Goal: Task Accomplishment & Management: Use online tool/utility

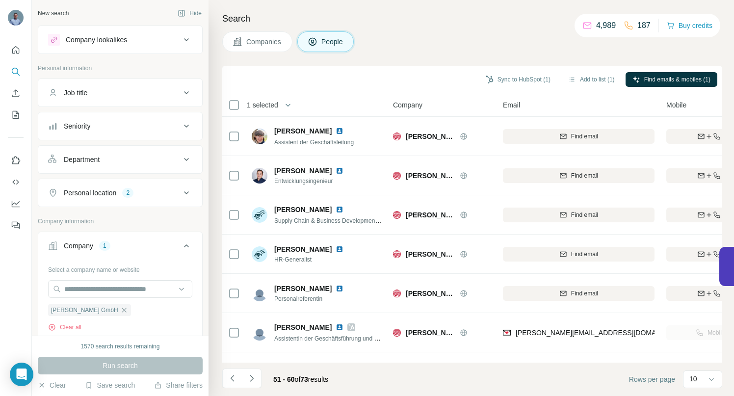
scroll to position [152, 0]
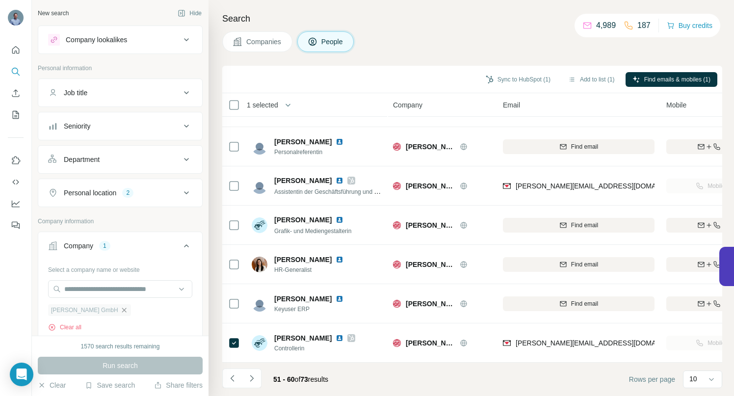
click at [120, 311] on icon "button" at bounding box center [124, 310] width 8 height 8
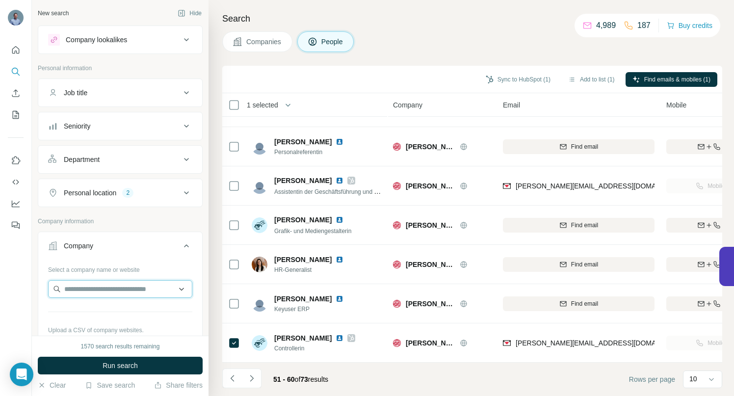
click at [90, 283] on input "text" at bounding box center [120, 289] width 144 height 18
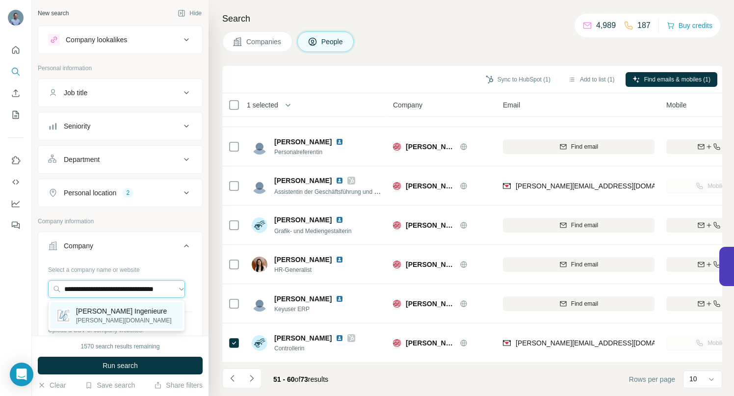
type input "**********"
click at [115, 311] on p "[PERSON_NAME] Ingenieure" at bounding box center [124, 311] width 96 height 10
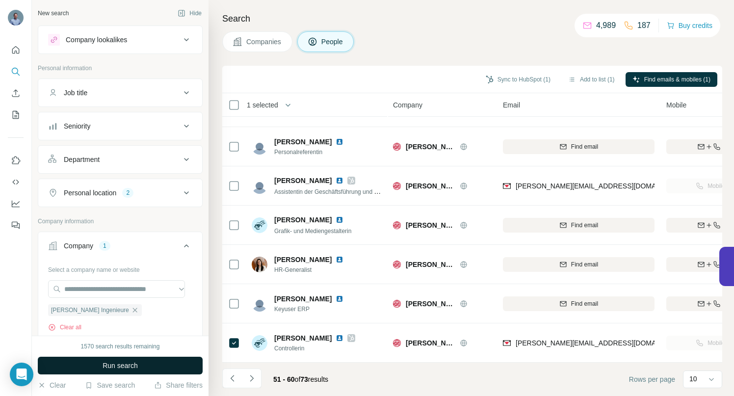
click at [104, 359] on button "Run search" at bounding box center [120, 366] width 165 height 18
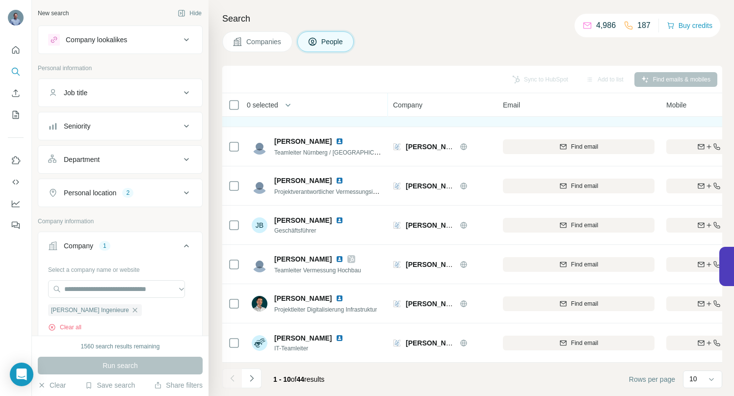
scroll to position [152, 0]
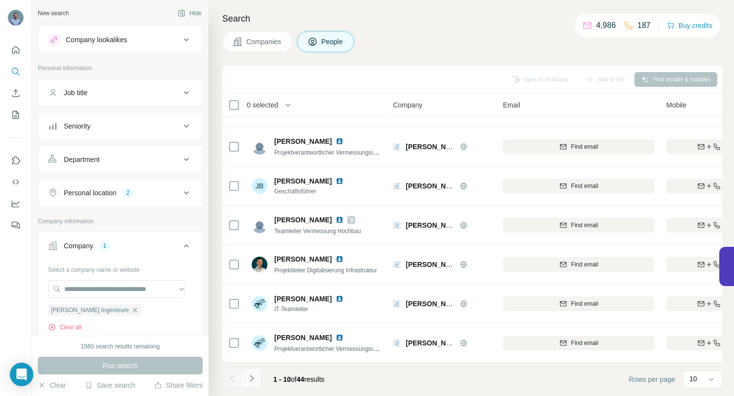
click at [252, 381] on icon "Navigate to next page" at bounding box center [252, 378] width 10 height 10
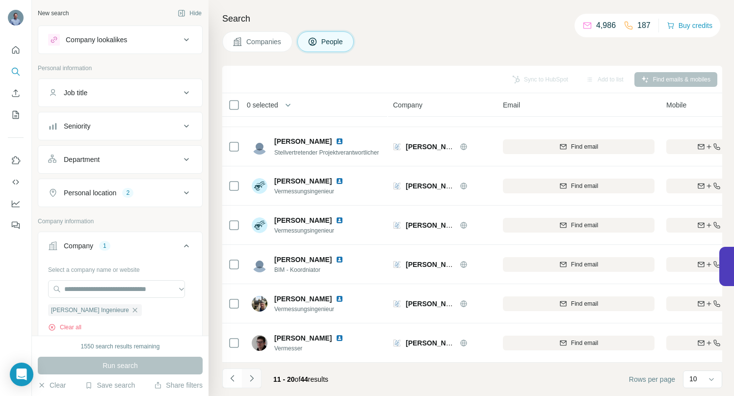
click at [249, 378] on icon "Navigate to next page" at bounding box center [252, 378] width 10 height 10
click at [253, 378] on icon "Navigate to next page" at bounding box center [252, 378] width 10 height 10
click at [250, 379] on icon "Navigate to next page" at bounding box center [252, 378] width 10 height 10
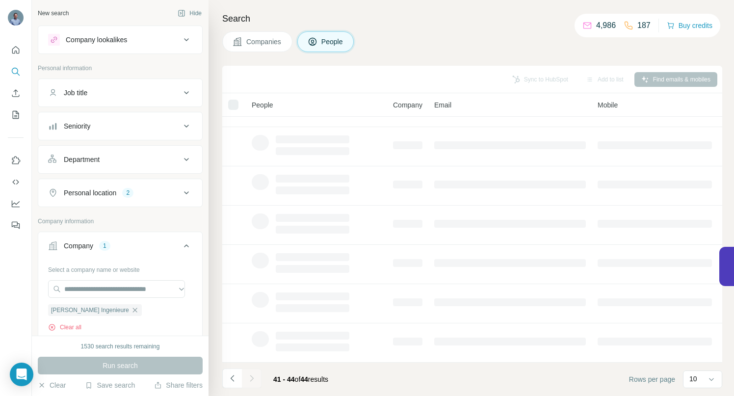
scroll to position [0, 0]
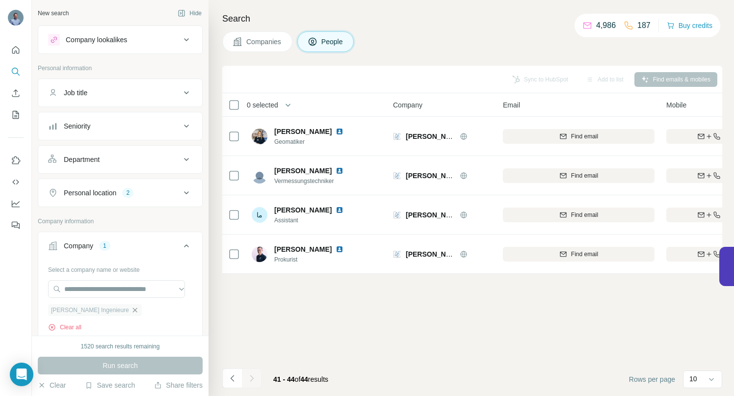
click at [131, 311] on icon "button" at bounding box center [135, 310] width 8 height 8
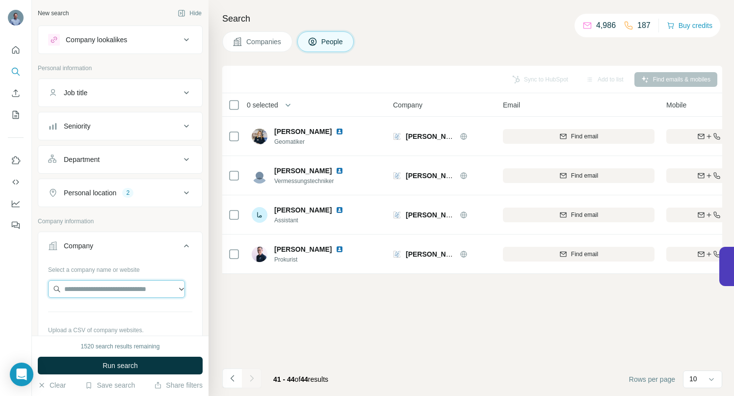
click at [104, 289] on input "text" at bounding box center [116, 289] width 137 height 18
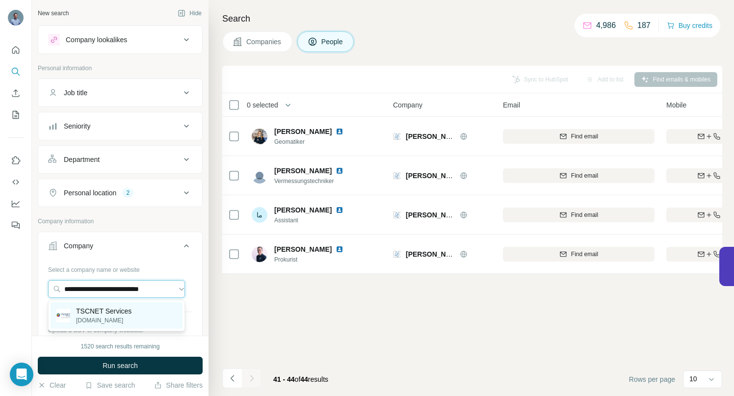
type input "**********"
click at [99, 310] on p "TSCNET Services" at bounding box center [103, 311] width 55 height 10
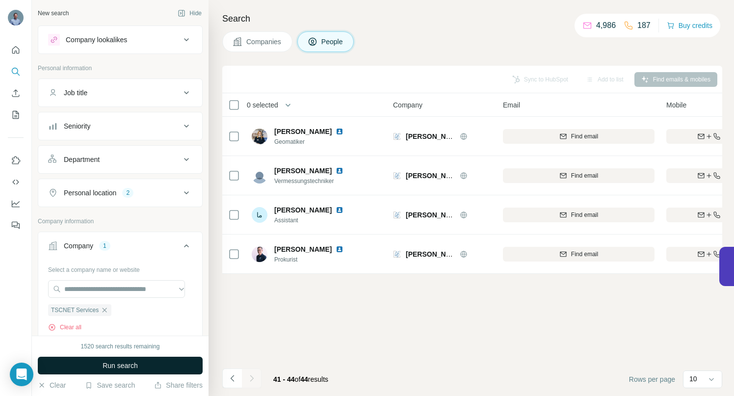
click at [110, 366] on span "Run search" at bounding box center [120, 366] width 35 height 10
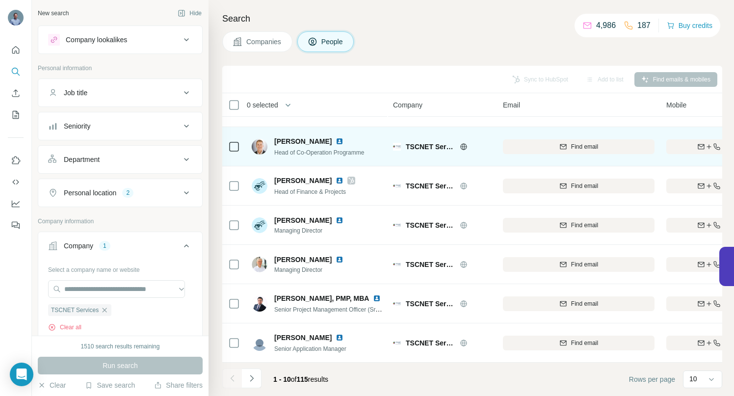
scroll to position [152, 0]
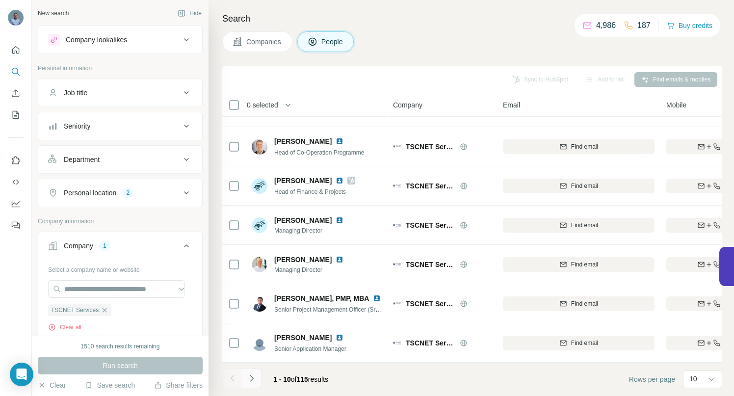
click at [252, 380] on icon "Navigate to next page" at bounding box center [252, 378] width 10 height 10
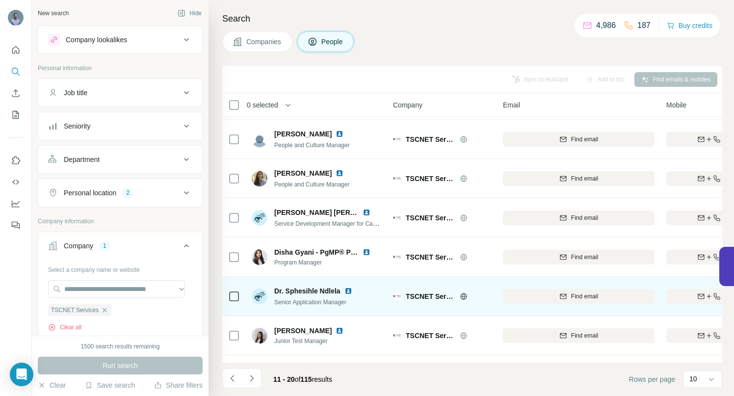
scroll to position [0, 0]
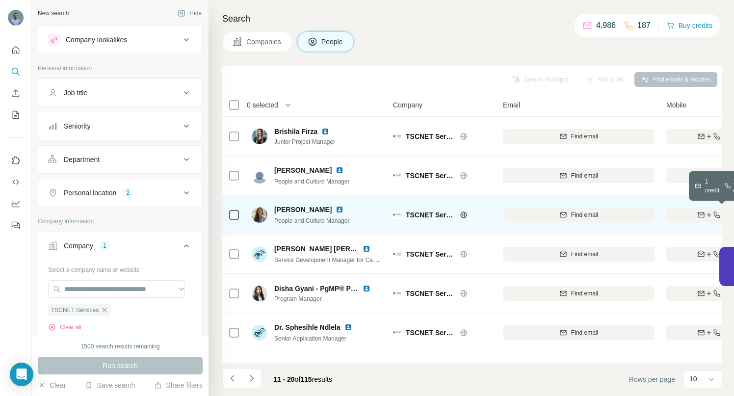
click at [685, 213] on div "Find both" at bounding box center [723, 215] width 114 height 9
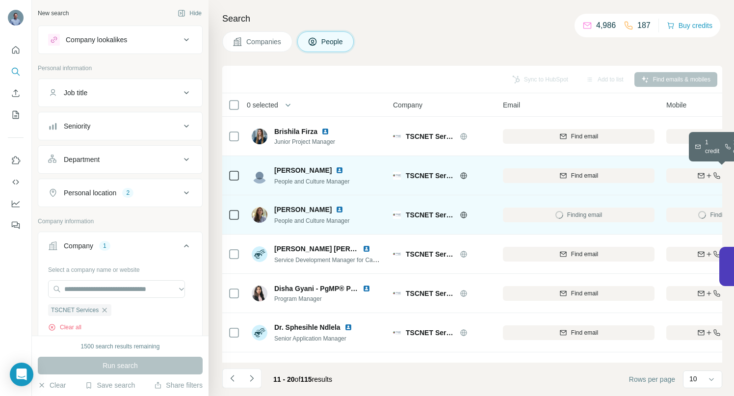
click at [692, 174] on div "Find both" at bounding box center [723, 175] width 114 height 9
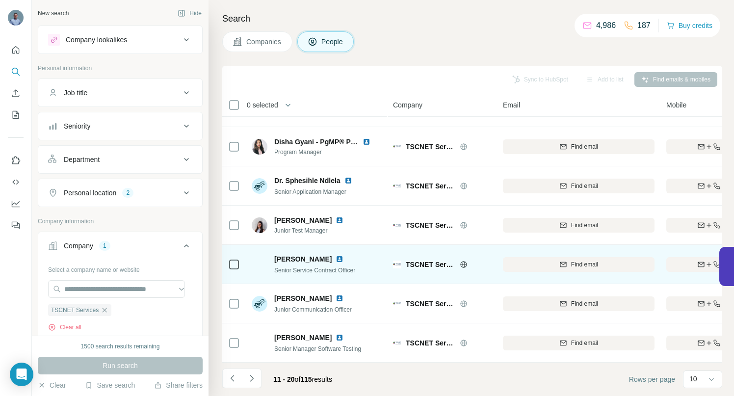
scroll to position [152, 0]
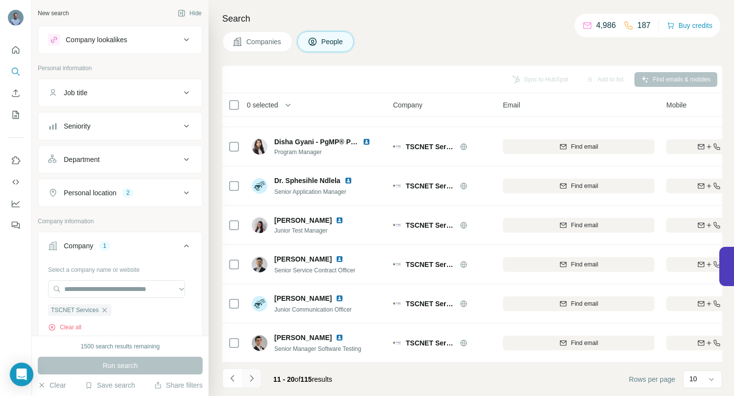
click at [255, 378] on icon "Navigate to next page" at bounding box center [252, 378] width 10 height 10
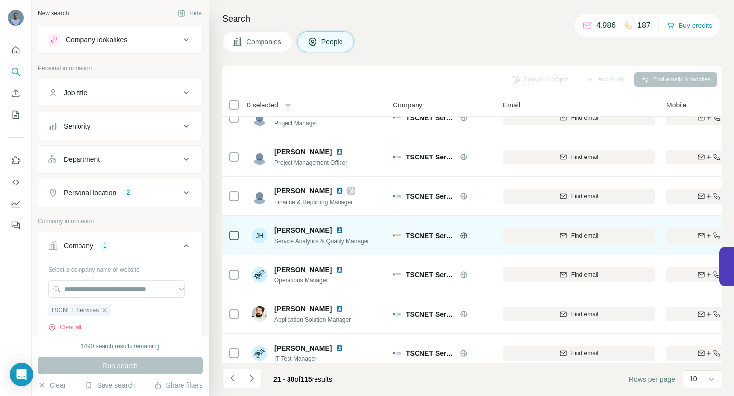
scroll to position [35, 0]
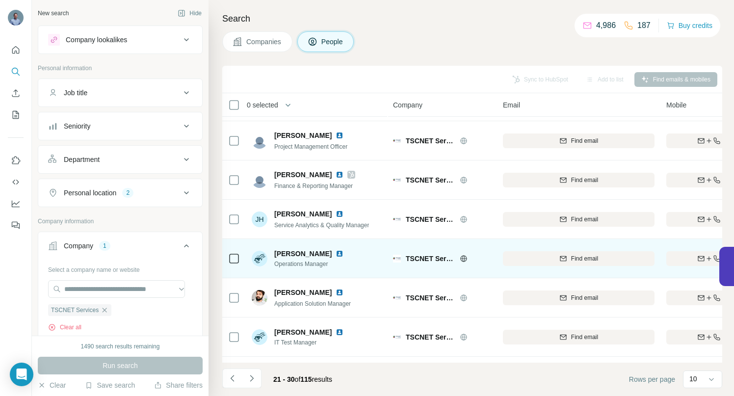
click at [336, 254] on img at bounding box center [340, 254] width 8 height 8
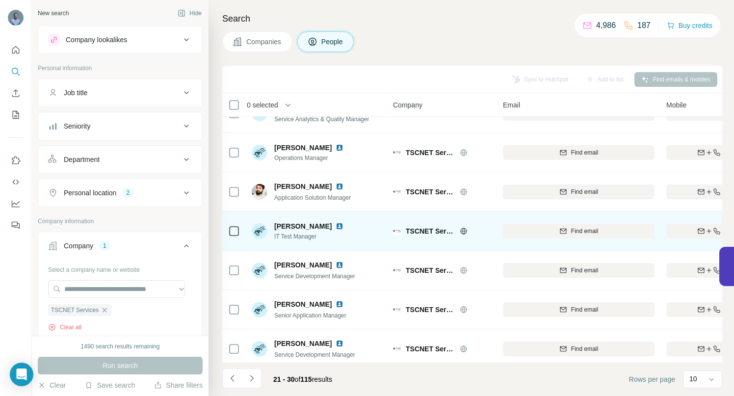
scroll to position [152, 0]
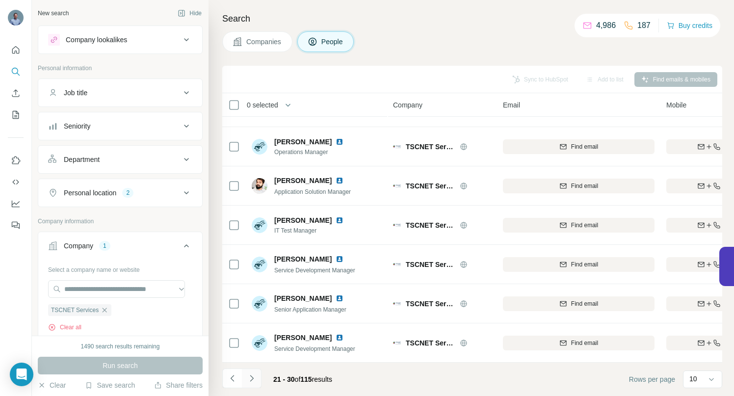
click at [252, 378] on icon "Navigate to next page" at bounding box center [252, 378] width 10 height 10
click at [254, 379] on icon "Navigate to next page" at bounding box center [252, 378] width 10 height 10
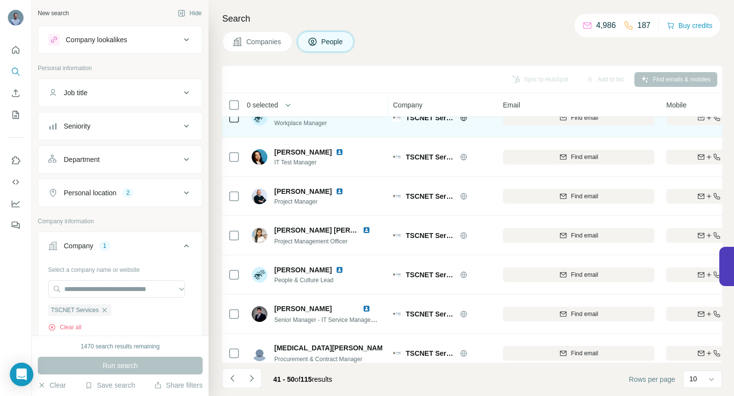
scroll to position [124, 0]
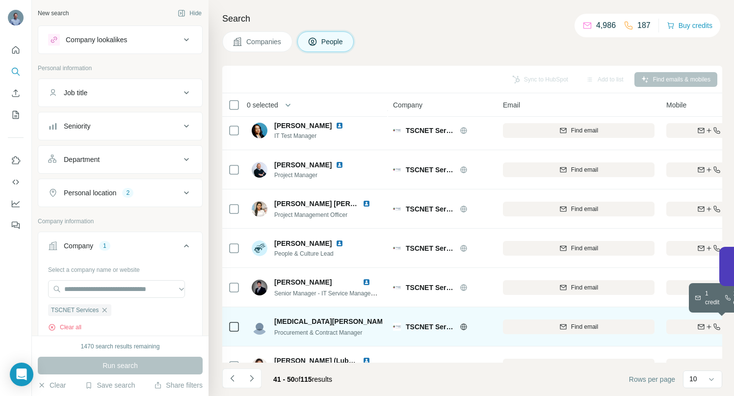
click at [706, 326] on icon "button" at bounding box center [709, 327] width 8 height 8
click at [251, 378] on icon "Navigate to next page" at bounding box center [252, 378] width 10 height 10
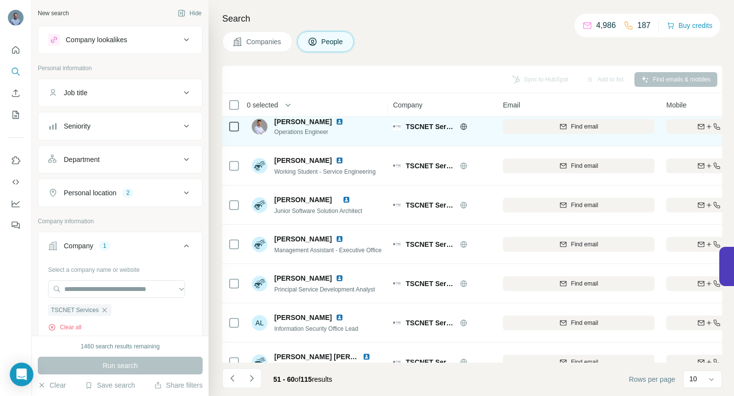
scroll to position [89, 0]
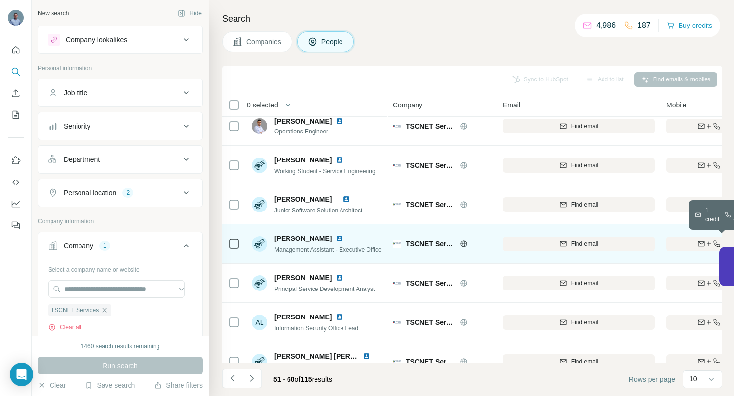
click at [700, 241] on icon "button" at bounding box center [701, 244] width 8 height 8
click at [336, 236] on img at bounding box center [340, 239] width 8 height 8
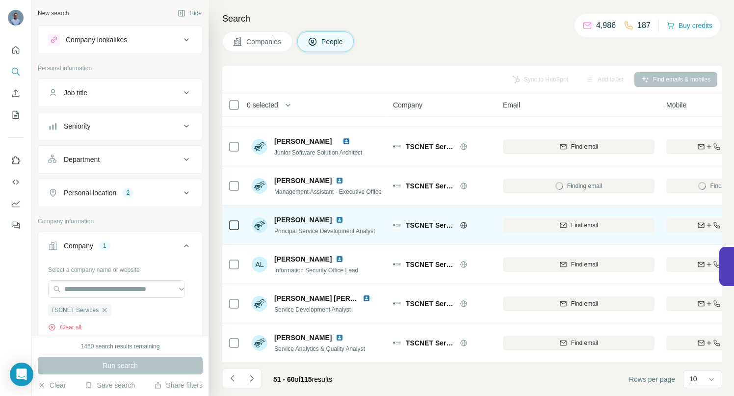
scroll to position [152, 0]
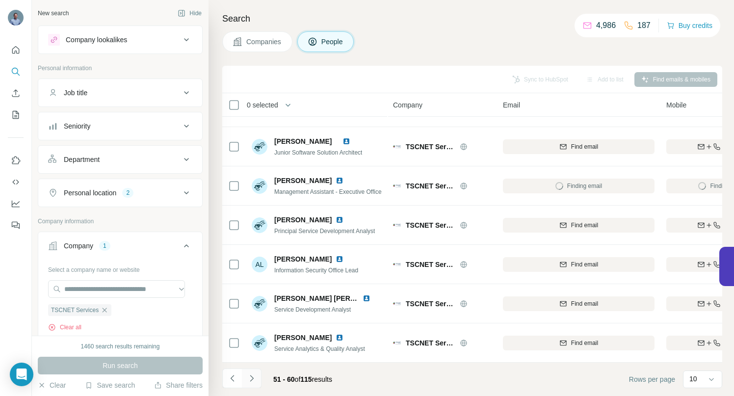
click at [250, 380] on icon "Navigate to next page" at bounding box center [252, 378] width 10 height 10
click at [251, 382] on icon "Navigate to next page" at bounding box center [252, 378] width 10 height 10
click at [250, 376] on icon "Navigate to next page" at bounding box center [252, 378] width 10 height 10
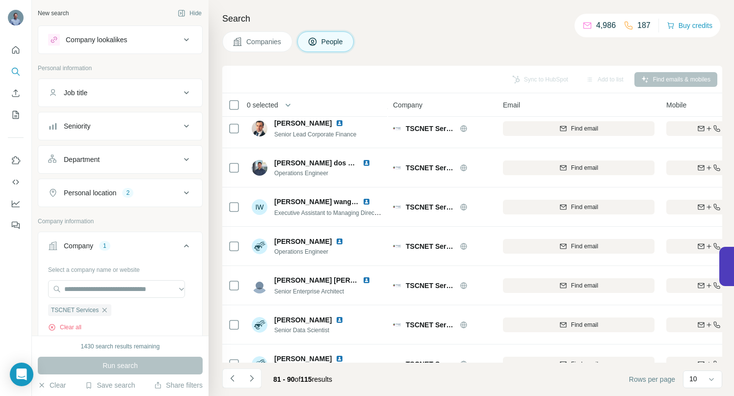
scroll to position [0, 0]
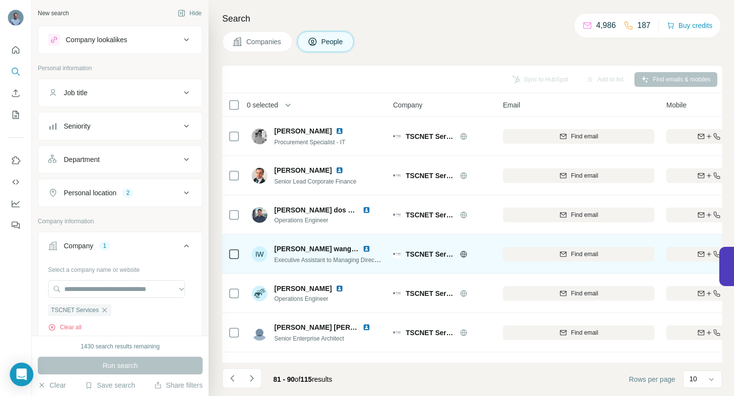
click at [368, 249] on img at bounding box center [367, 249] width 8 height 8
click at [687, 253] on div "Find both" at bounding box center [723, 254] width 114 height 9
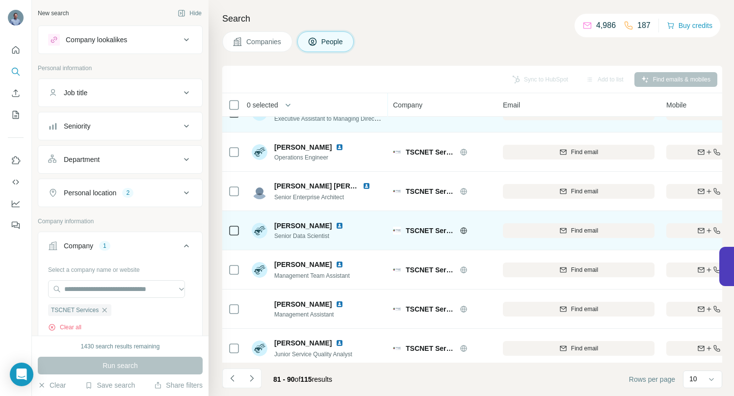
scroll to position [152, 0]
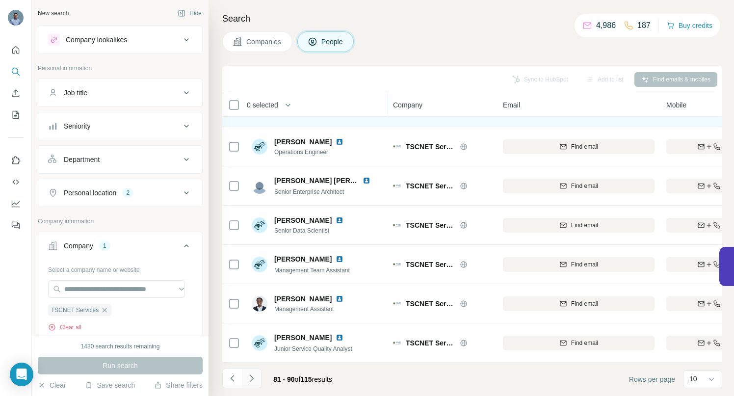
click at [252, 379] on icon "Navigate to next page" at bounding box center [251, 378] width 3 height 6
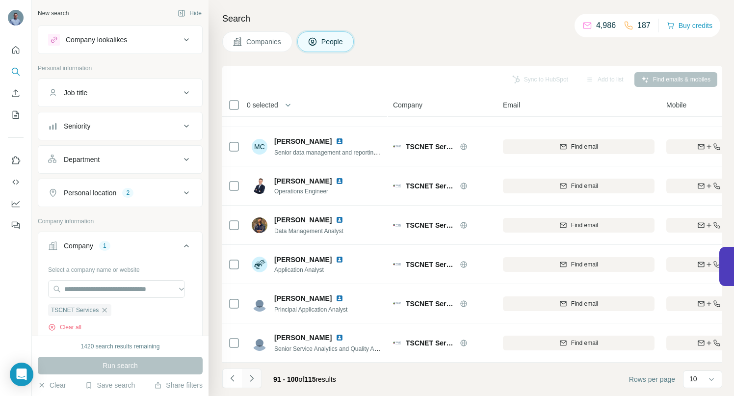
click at [251, 382] on icon "Navigate to next page" at bounding box center [252, 378] width 10 height 10
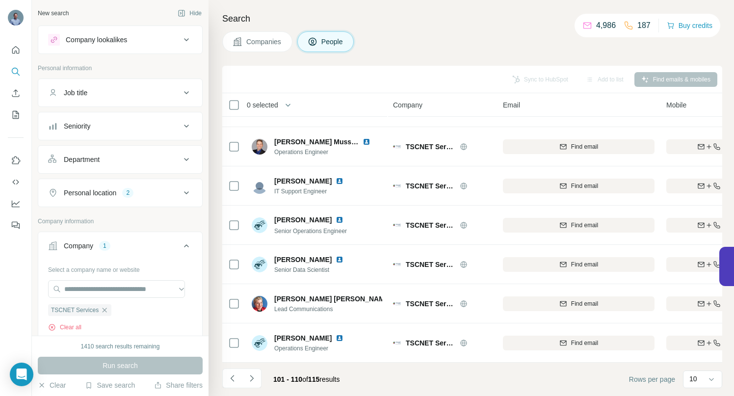
click at [249, 377] on icon "Navigate to next page" at bounding box center [252, 378] width 10 height 10
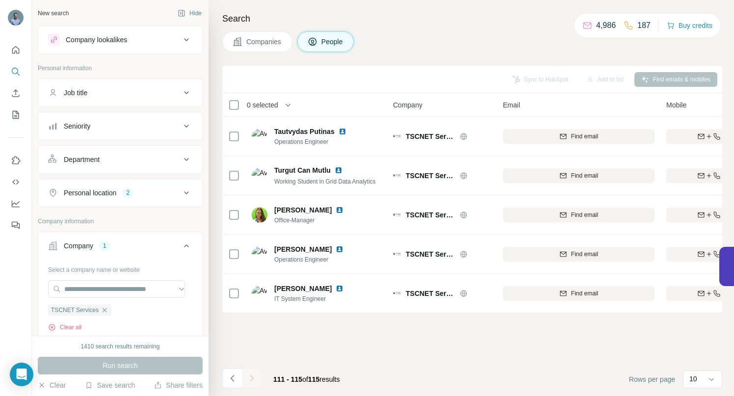
scroll to position [0, 0]
click at [232, 378] on icon "Navigate to previous page" at bounding box center [233, 378] width 10 height 10
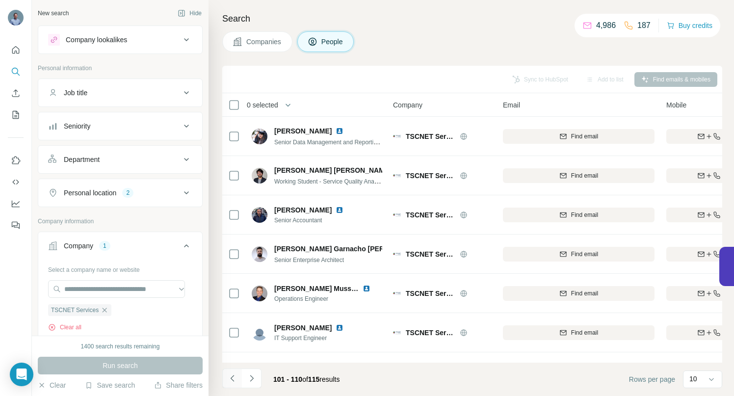
click at [232, 378] on icon "Navigate to previous page" at bounding box center [233, 378] width 10 height 10
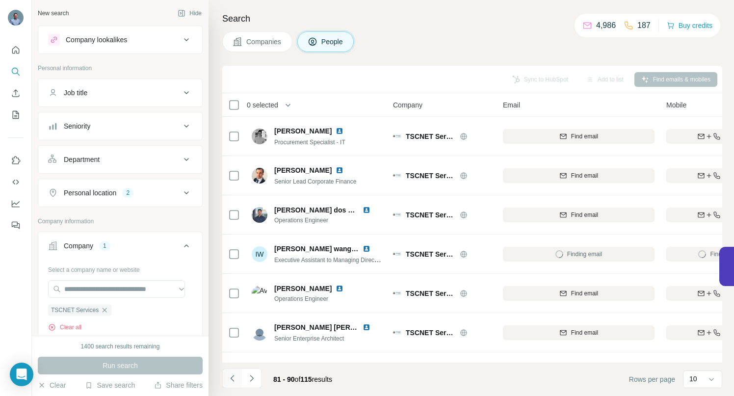
click at [233, 378] on icon "Navigate to previous page" at bounding box center [233, 378] width 10 height 10
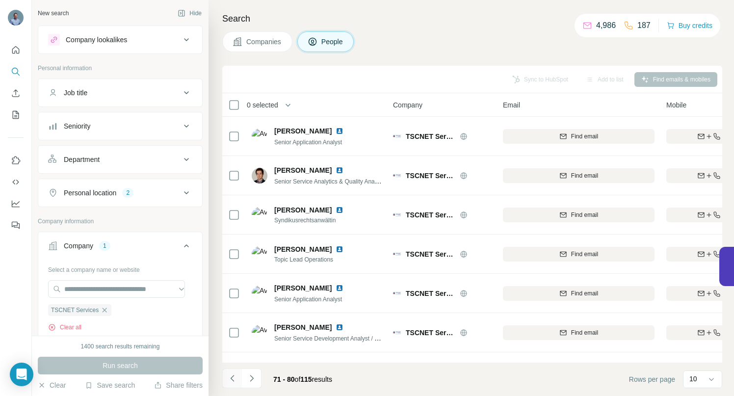
click at [233, 378] on icon "Navigate to previous page" at bounding box center [233, 378] width 10 height 10
click at [233, 377] on icon "Navigate to previous page" at bounding box center [233, 378] width 10 height 10
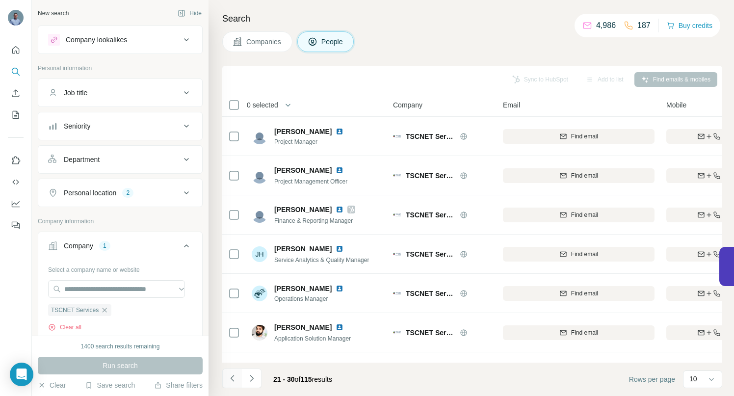
click at [233, 377] on icon "Navigate to previous page" at bounding box center [233, 378] width 10 height 10
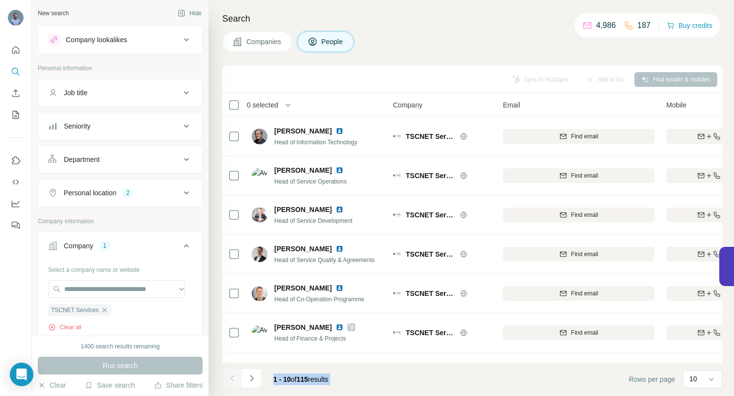
click at [233, 377] on div at bounding box center [232, 379] width 20 height 20
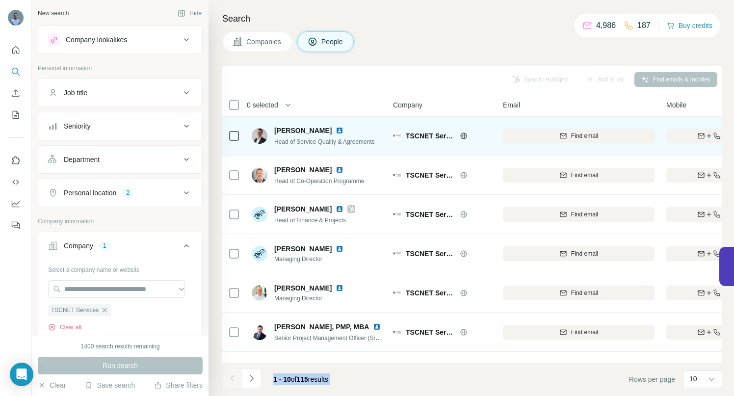
scroll to position [152, 0]
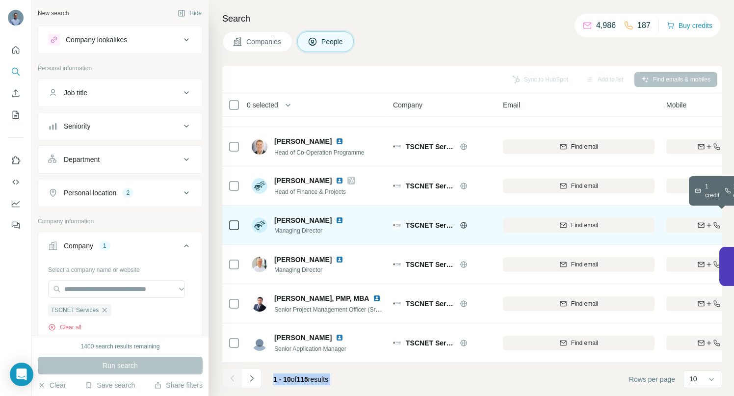
click at [683, 223] on div "Find both" at bounding box center [723, 225] width 114 height 9
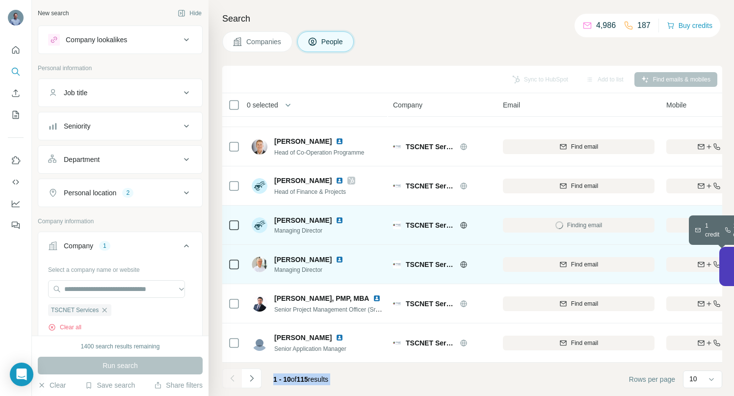
click at [681, 260] on div "Find both" at bounding box center [723, 264] width 114 height 9
click at [251, 381] on icon "Navigate to next page" at bounding box center [252, 378] width 10 height 10
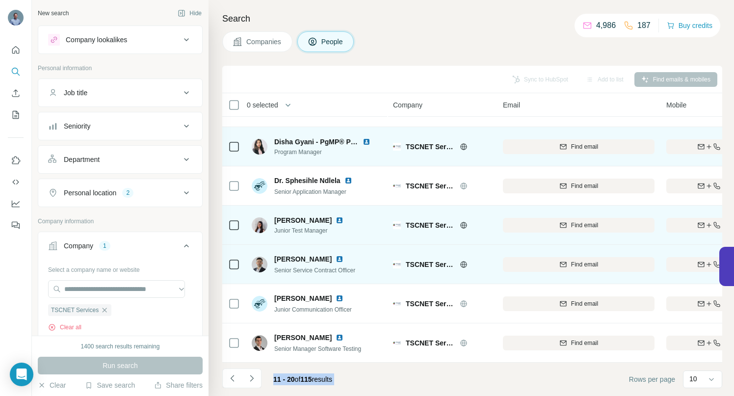
scroll to position [0, 0]
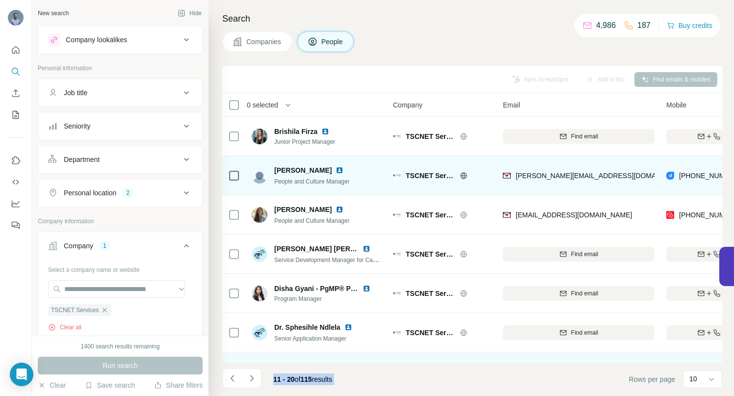
click at [336, 169] on img at bounding box center [340, 170] width 8 height 8
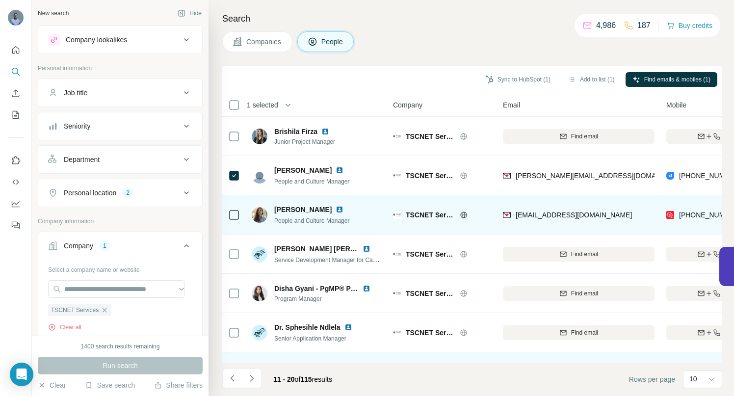
click at [233, 209] on icon at bounding box center [234, 215] width 12 height 12
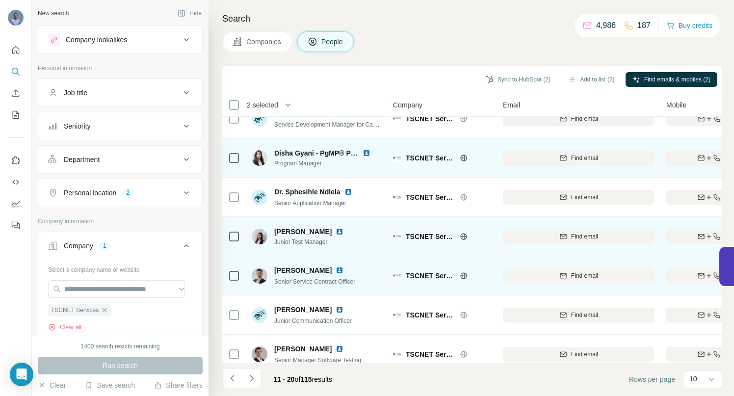
scroll to position [152, 0]
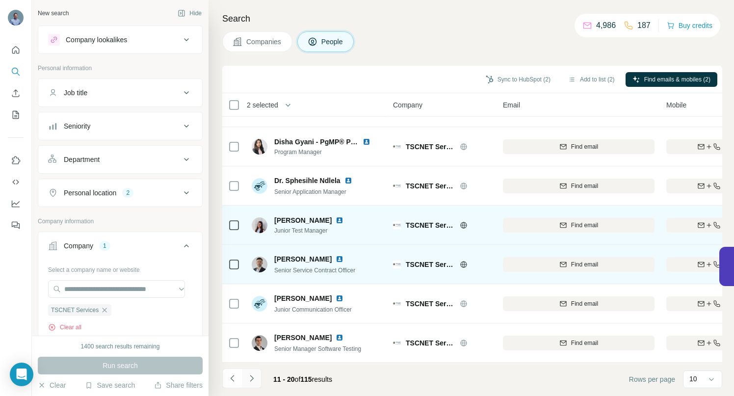
click at [254, 378] on icon "Navigate to next page" at bounding box center [252, 378] width 10 height 10
click at [254, 375] on icon "Navigate to next page" at bounding box center [252, 378] width 10 height 10
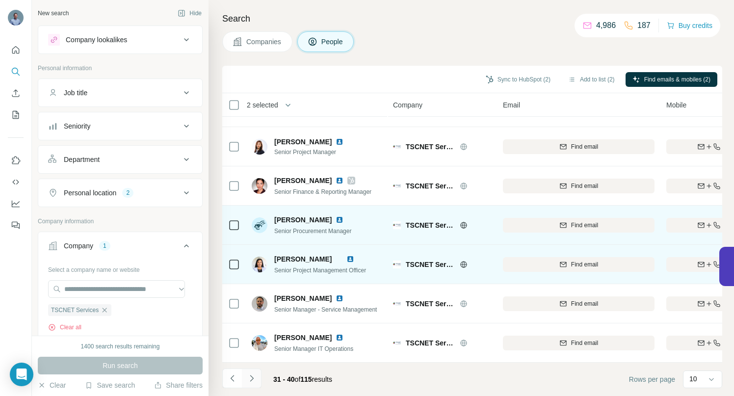
click at [250, 376] on icon "Navigate to next page" at bounding box center [252, 378] width 10 height 10
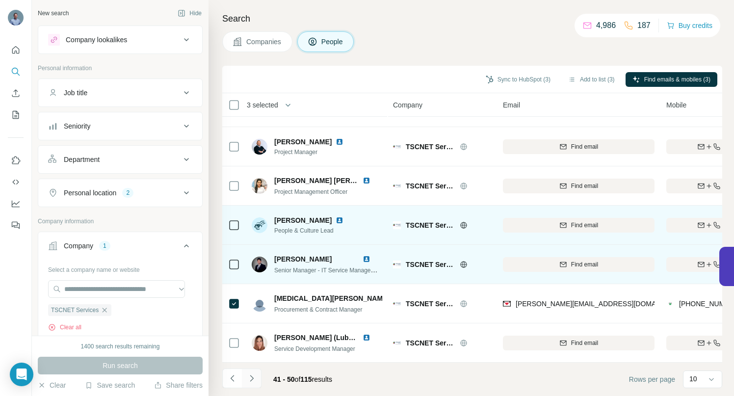
click at [253, 376] on icon "Navigate to next page" at bounding box center [252, 378] width 10 height 10
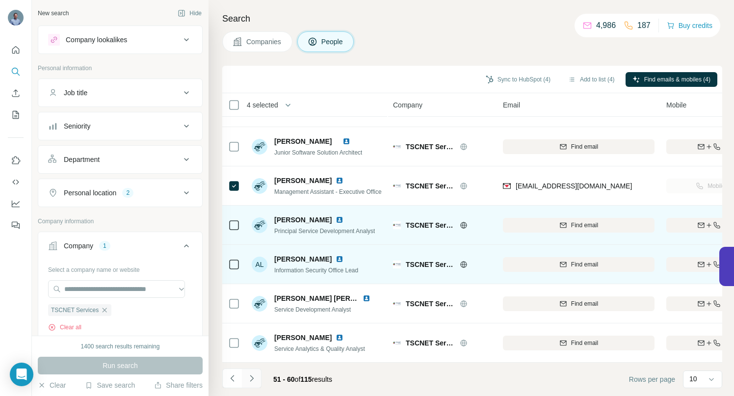
click at [254, 380] on icon "Navigate to next page" at bounding box center [252, 378] width 10 height 10
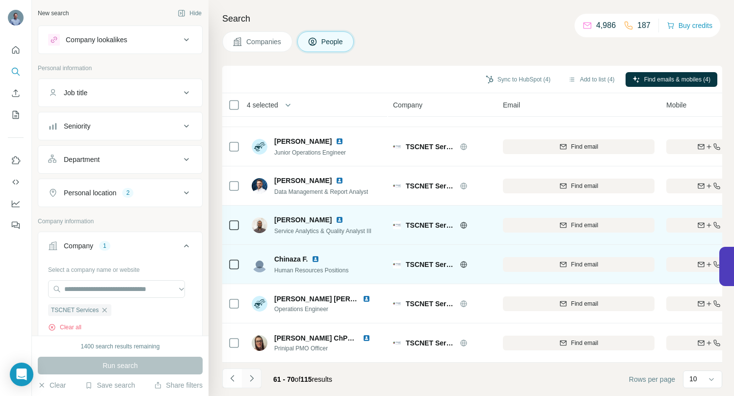
click at [252, 380] on icon "Navigate to next page" at bounding box center [252, 378] width 10 height 10
click at [250, 378] on icon "Navigate to next page" at bounding box center [252, 378] width 10 height 10
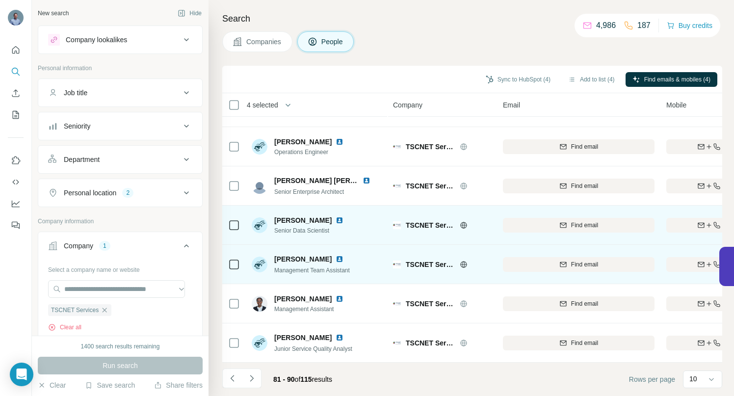
scroll to position [0, 0]
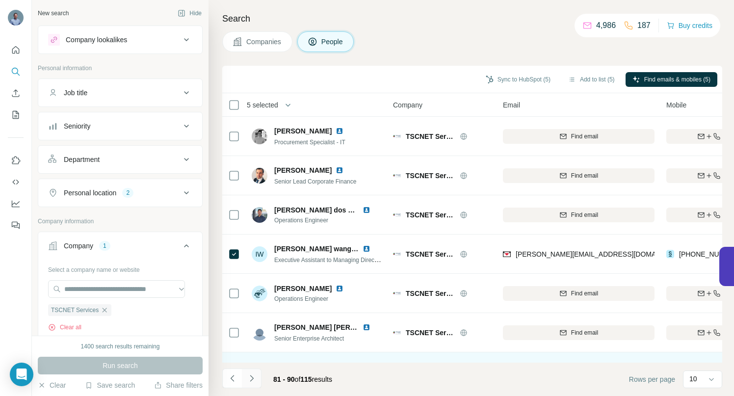
click at [253, 377] on icon "Navigate to next page" at bounding box center [252, 378] width 10 height 10
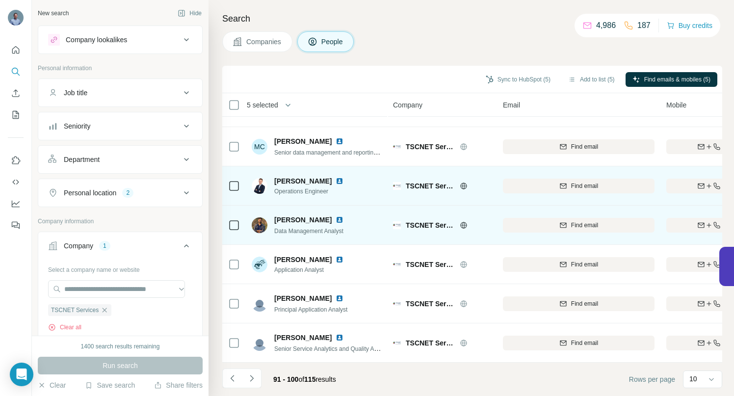
scroll to position [152, 0]
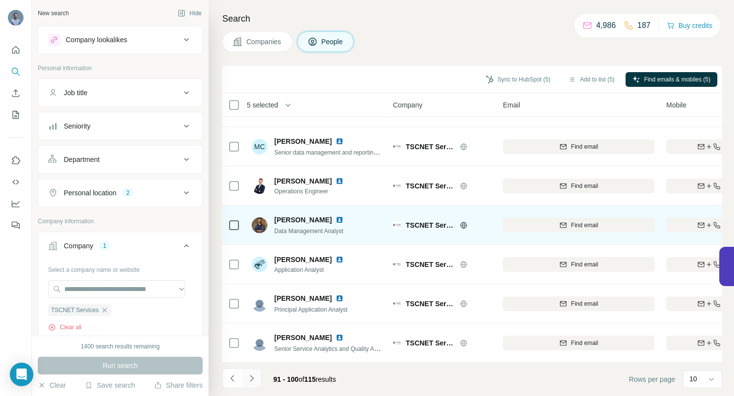
click at [252, 376] on icon "Navigate to next page" at bounding box center [252, 378] width 10 height 10
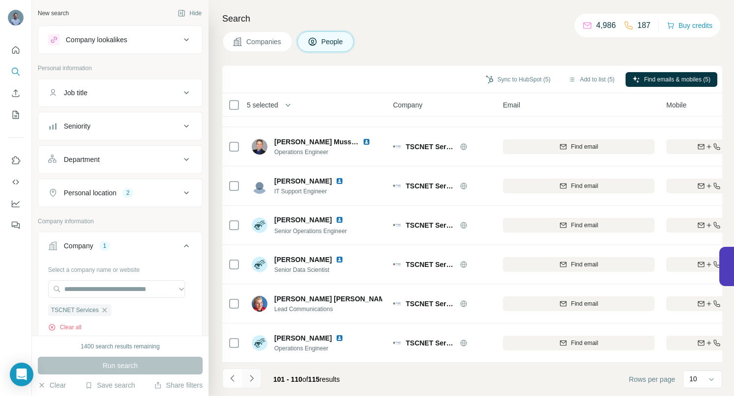
click at [252, 379] on icon "Navigate to next page" at bounding box center [252, 378] width 10 height 10
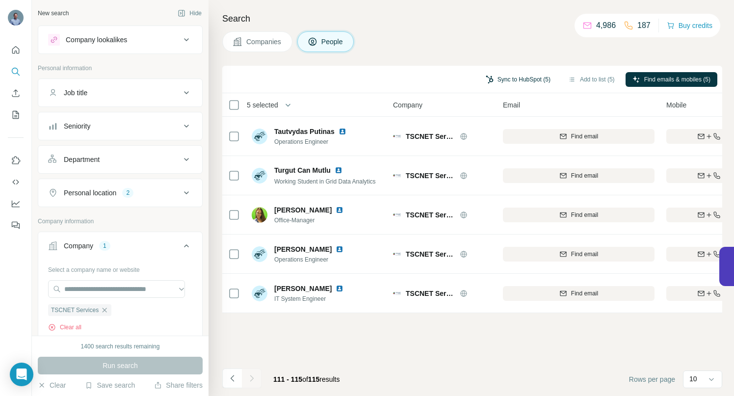
click at [493, 78] on button "Sync to HubSpot (5)" at bounding box center [518, 79] width 79 height 15
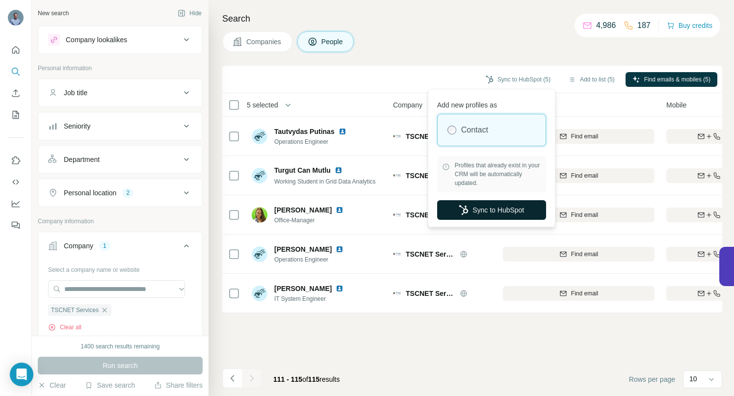
click at [480, 210] on button "Sync to HubSpot" at bounding box center [491, 210] width 109 height 20
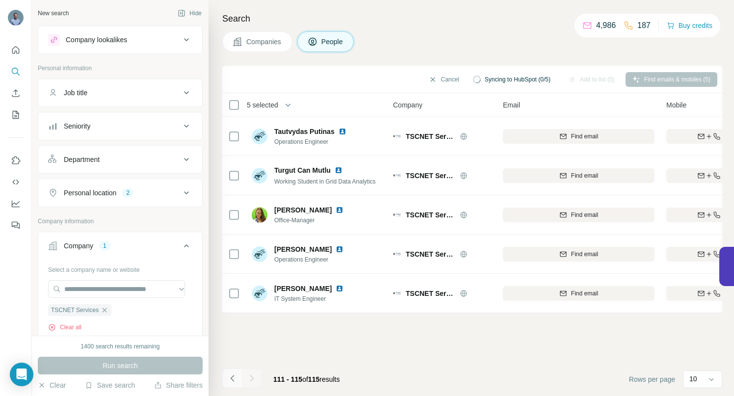
click at [233, 384] on button "Navigate to previous page" at bounding box center [232, 379] width 20 height 20
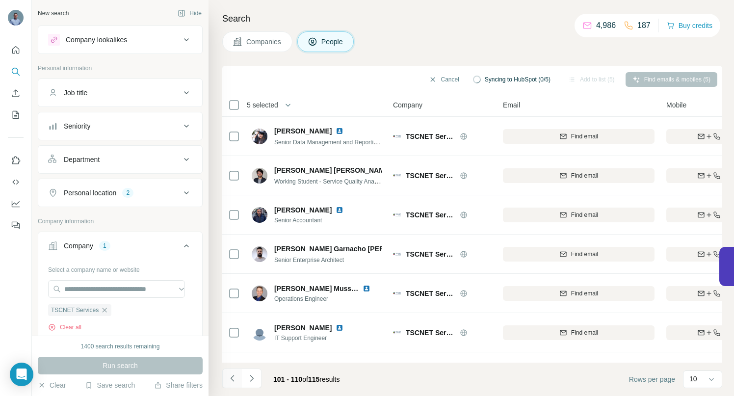
click at [233, 384] on button "Navigate to previous page" at bounding box center [232, 379] width 20 height 20
click at [233, 383] on button "Navigate to previous page" at bounding box center [232, 379] width 20 height 20
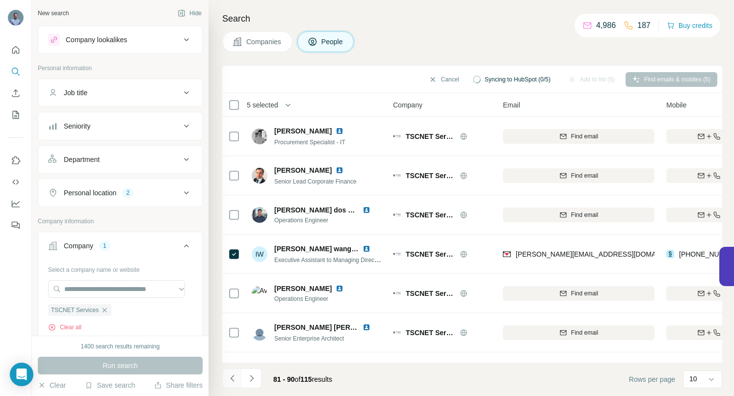
click at [233, 383] on button "Navigate to previous page" at bounding box center [232, 379] width 20 height 20
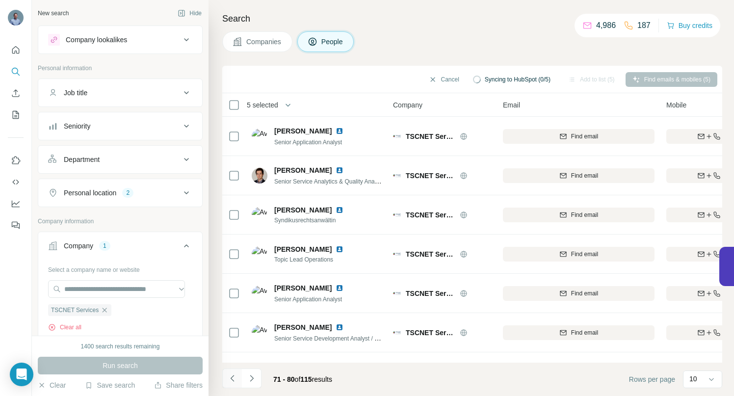
click at [233, 383] on button "Navigate to previous page" at bounding box center [232, 379] width 20 height 20
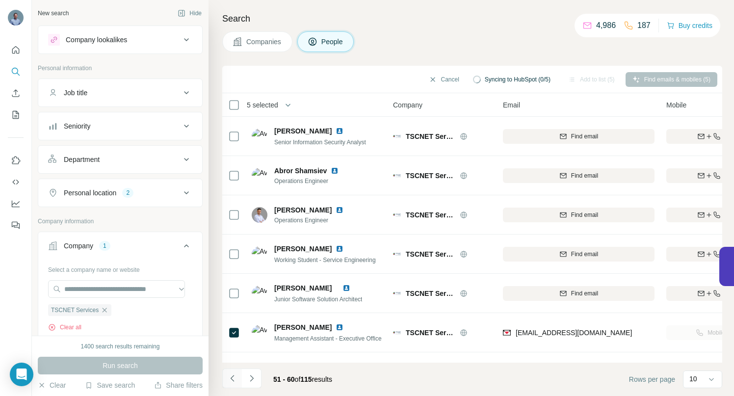
click at [233, 383] on button "Navigate to previous page" at bounding box center [232, 379] width 20 height 20
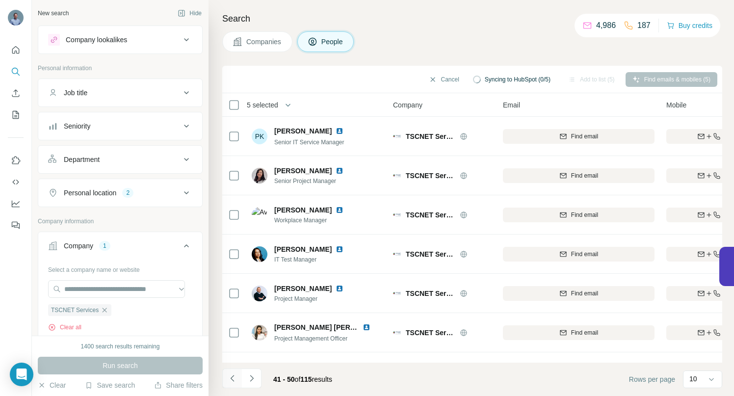
click at [233, 383] on button "Navigate to previous page" at bounding box center [232, 379] width 20 height 20
click at [233, 384] on button "Navigate to previous page" at bounding box center [232, 379] width 20 height 20
click at [232, 384] on button "Navigate to previous page" at bounding box center [232, 379] width 20 height 20
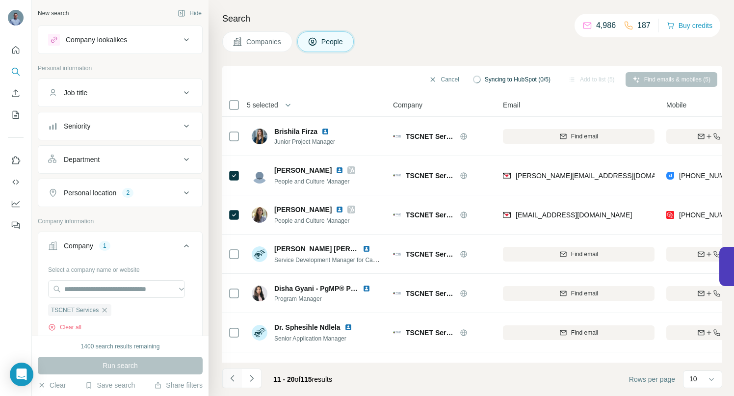
click at [232, 384] on button "Navigate to previous page" at bounding box center [232, 379] width 20 height 20
click at [232, 384] on div at bounding box center [232, 379] width 20 height 20
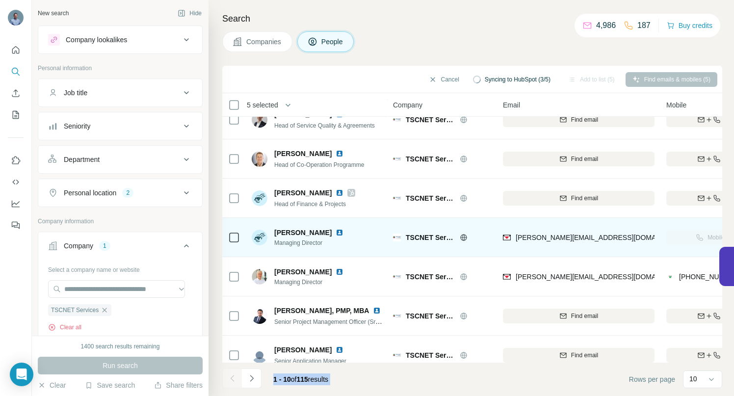
scroll to position [135, 0]
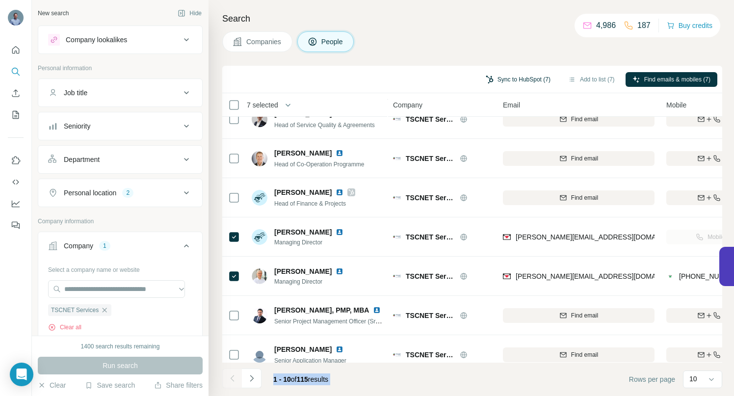
click at [516, 81] on button "Sync to HubSpot (7)" at bounding box center [518, 79] width 79 height 15
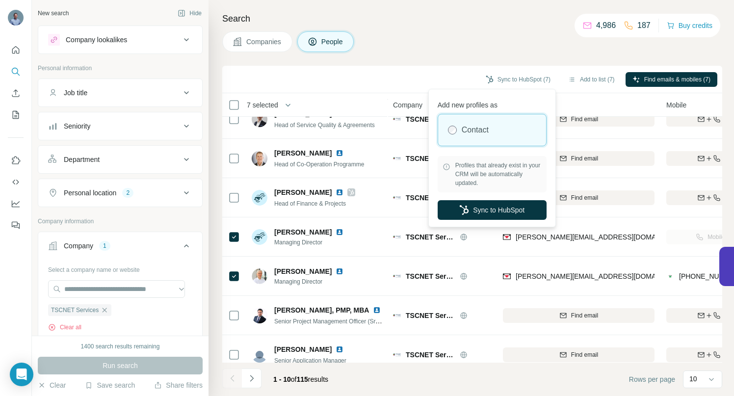
click at [502, 130] on div "Contact" at bounding box center [492, 129] width 108 height 31
click at [491, 211] on button "Sync to HubSpot" at bounding box center [492, 210] width 109 height 20
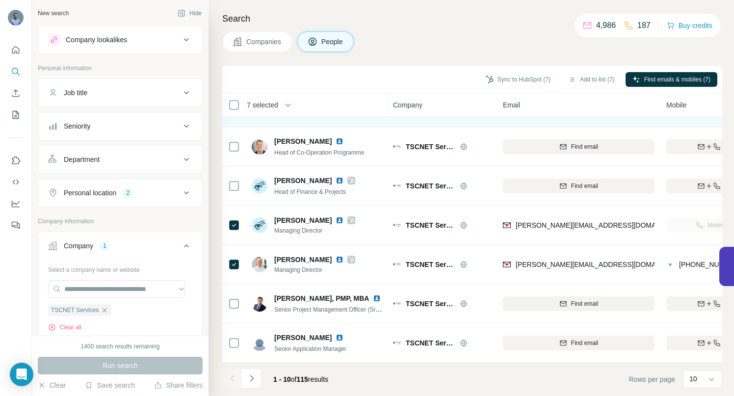
scroll to position [152, 0]
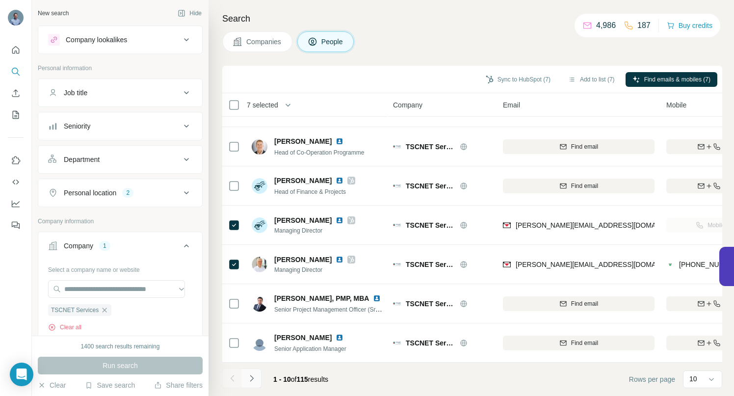
click at [250, 381] on icon "Navigate to next page" at bounding box center [251, 378] width 3 height 6
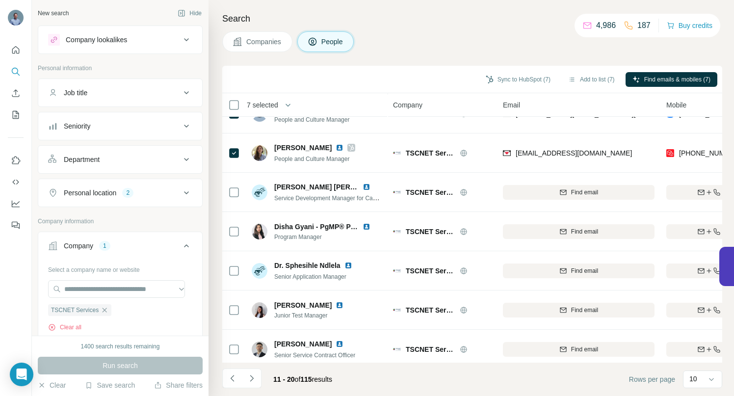
scroll to position [61, 0]
click at [107, 309] on icon "button" at bounding box center [105, 310] width 8 height 8
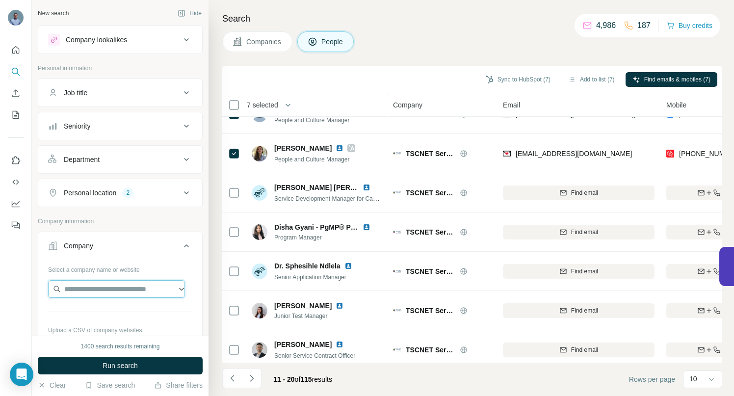
click at [96, 287] on input "text" at bounding box center [116, 289] width 137 height 18
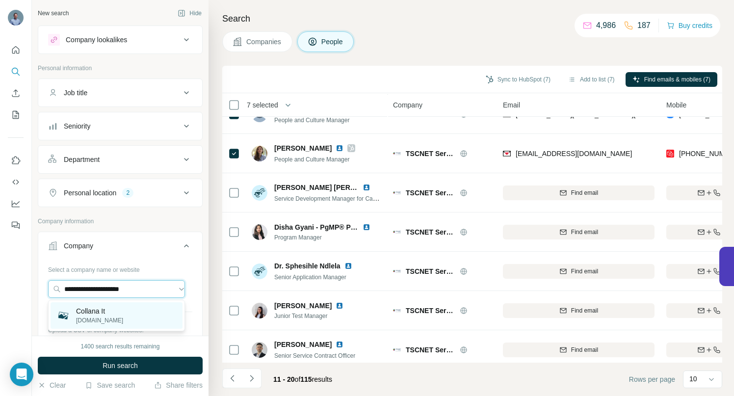
type input "**********"
click at [95, 313] on p "Collana It" at bounding box center [99, 311] width 47 height 10
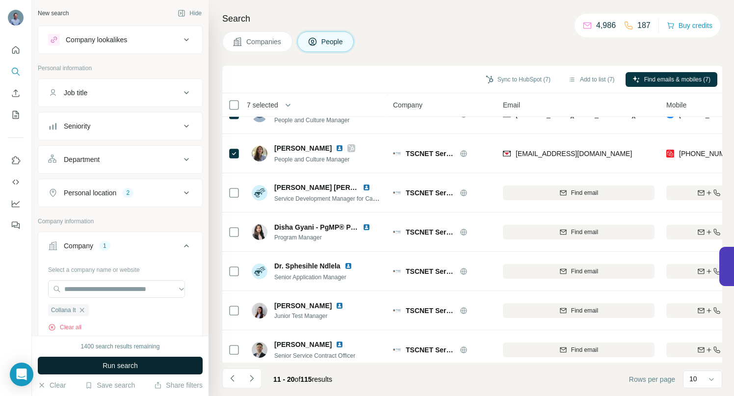
click at [98, 365] on button "Run search" at bounding box center [120, 366] width 165 height 18
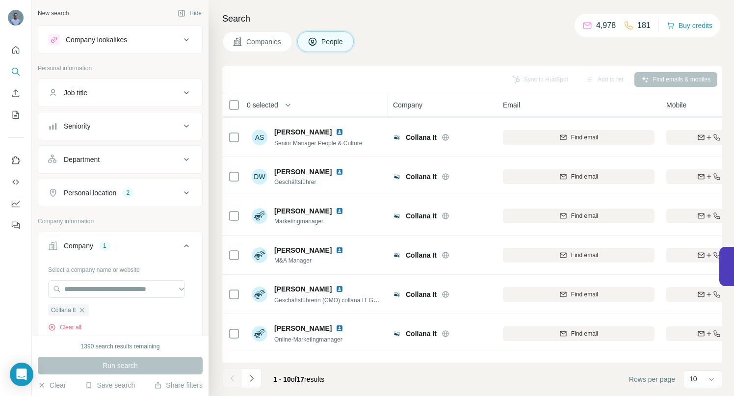
scroll to position [152, 0]
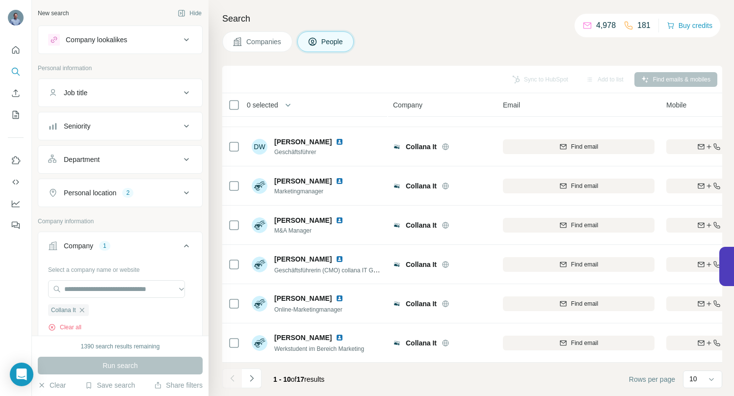
click at [253, 381] on icon "Navigate to next page" at bounding box center [252, 378] width 10 height 10
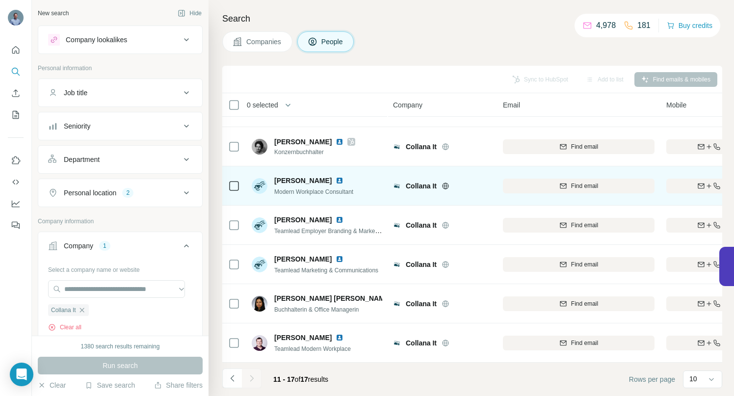
scroll to position [34, 0]
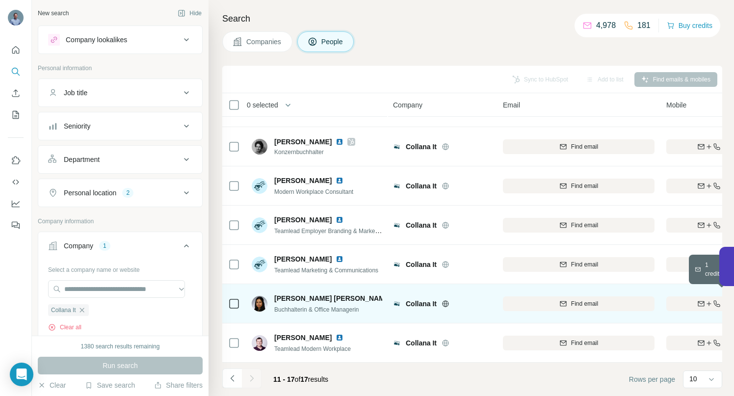
click at [694, 299] on div "Find both" at bounding box center [723, 303] width 114 height 9
click at [396, 294] on img at bounding box center [400, 298] width 8 height 8
